Goal: Use online tool/utility: Utilize a website feature to perform a specific function

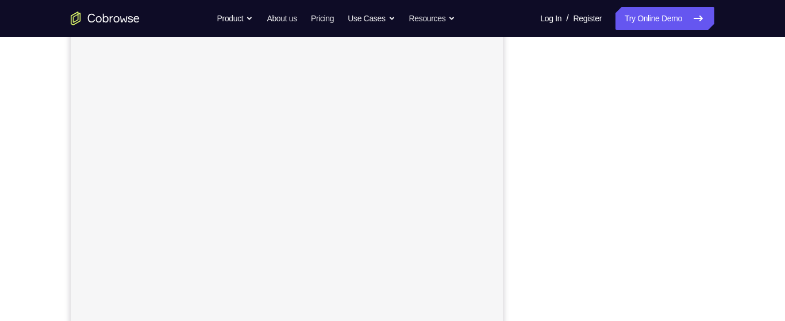
scroll to position [194, 0]
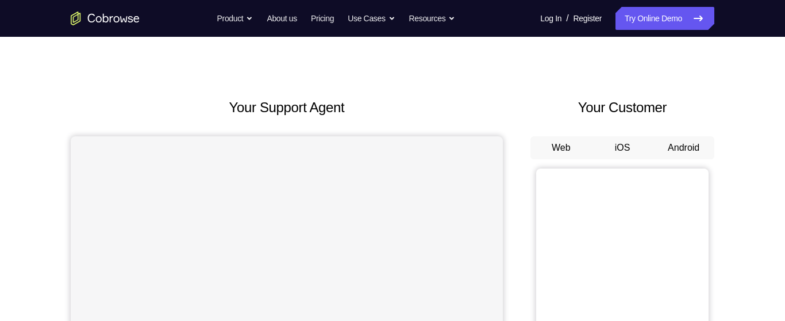
scroll to position [21, 0]
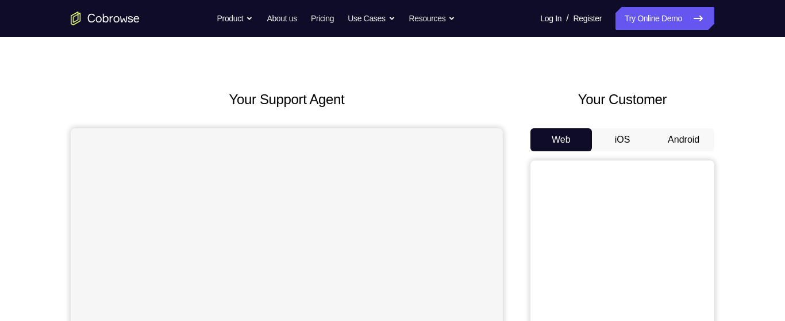
click at [685, 143] on button "Android" at bounding box center [683, 139] width 61 height 23
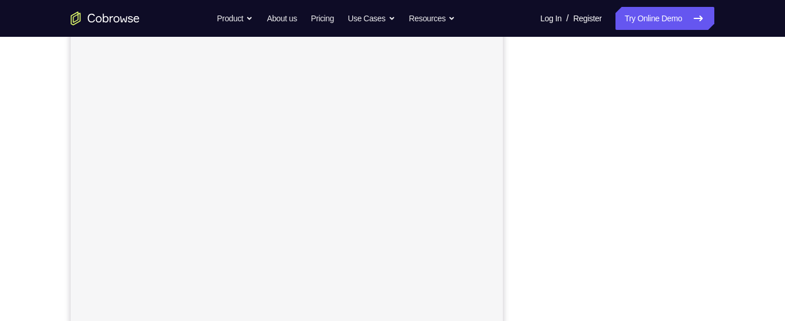
scroll to position [199, 0]
